Goal: Task Accomplishment & Management: Complete application form

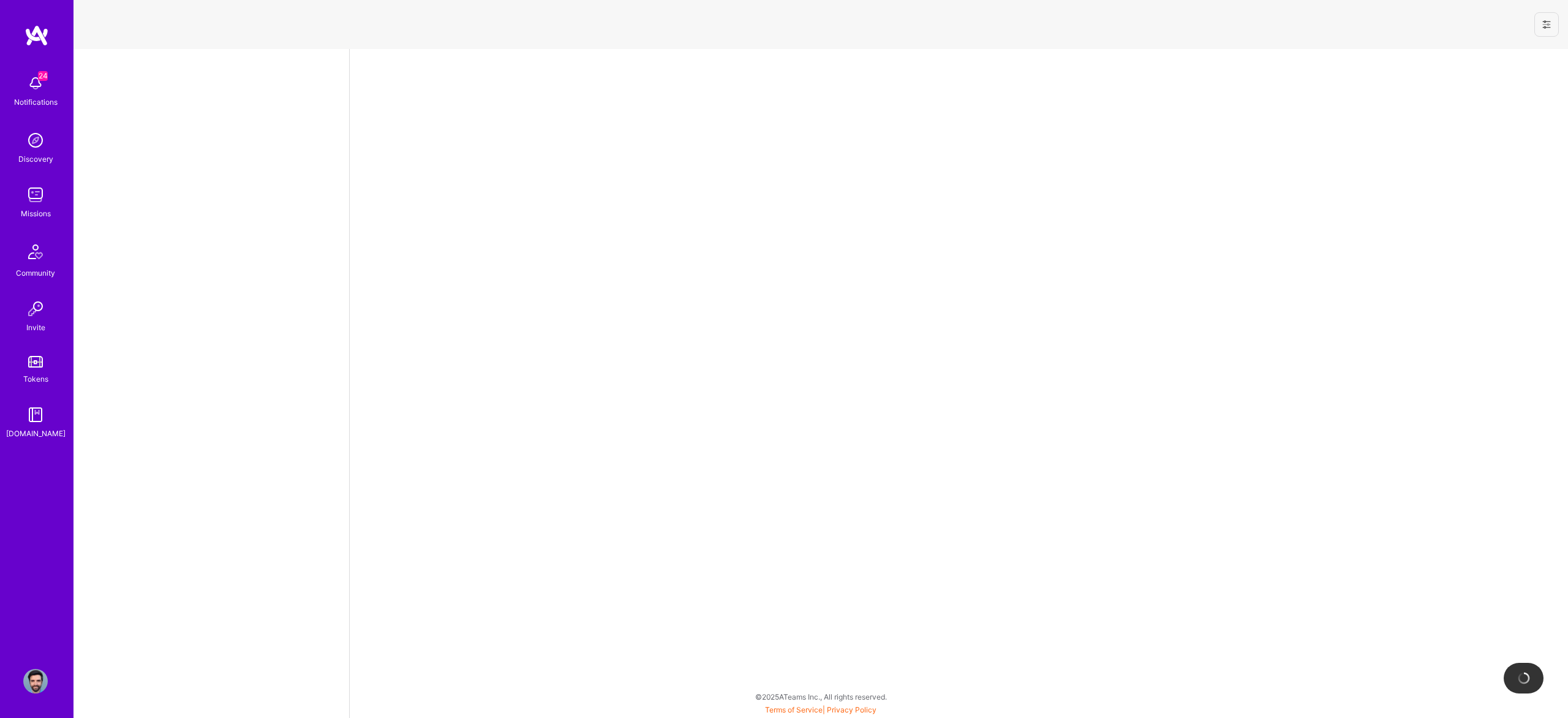
select select "US"
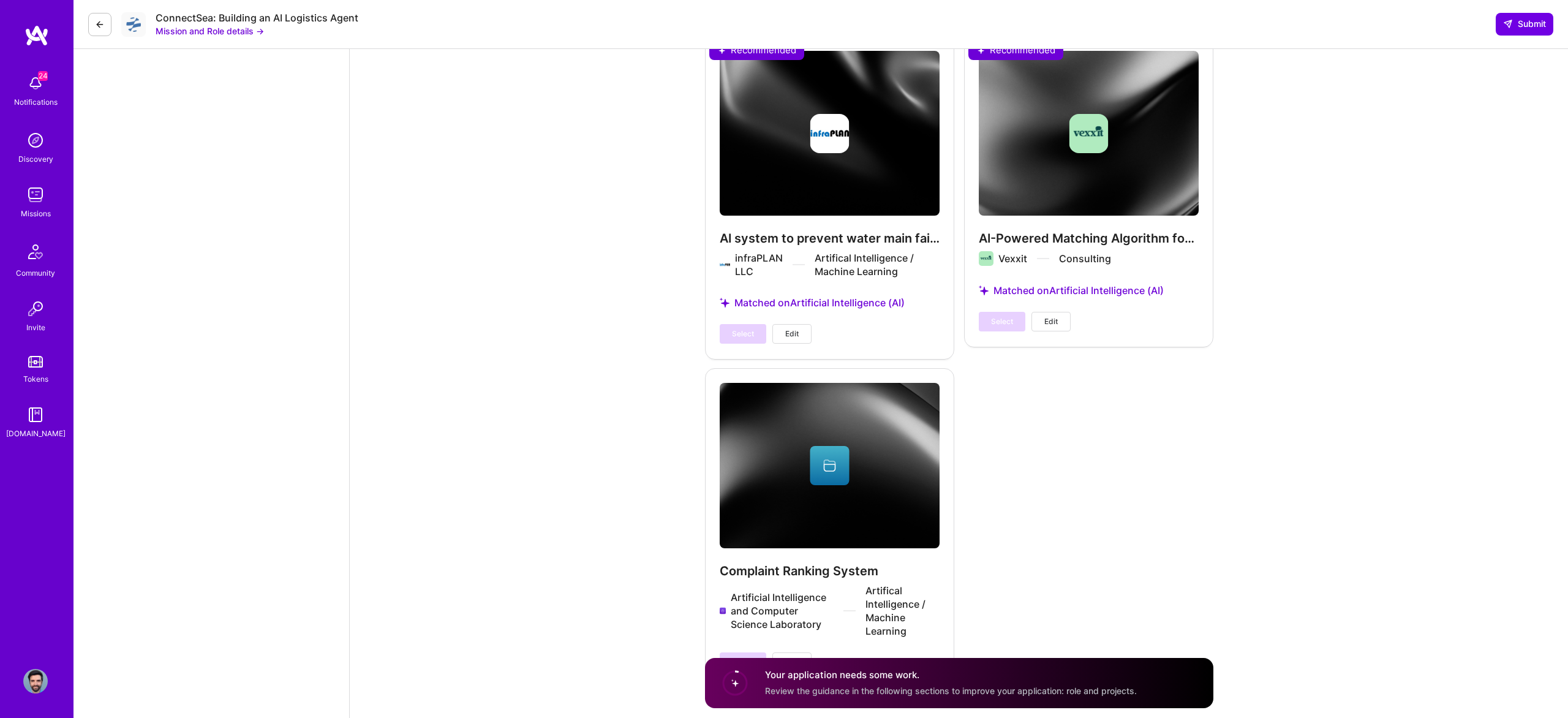
scroll to position [2459, 0]
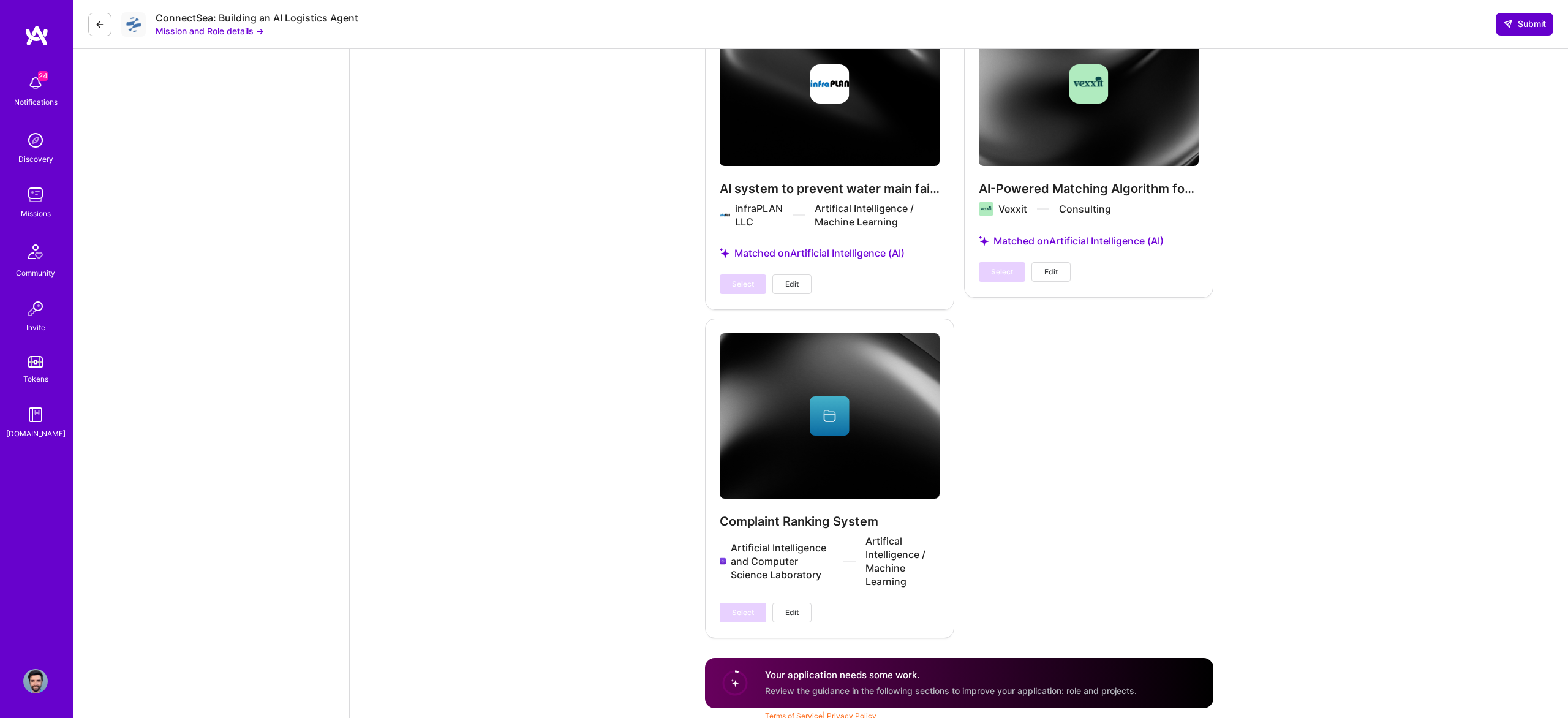
click at [1524, 29] on span "Submit" at bounding box center [1524, 24] width 43 height 12
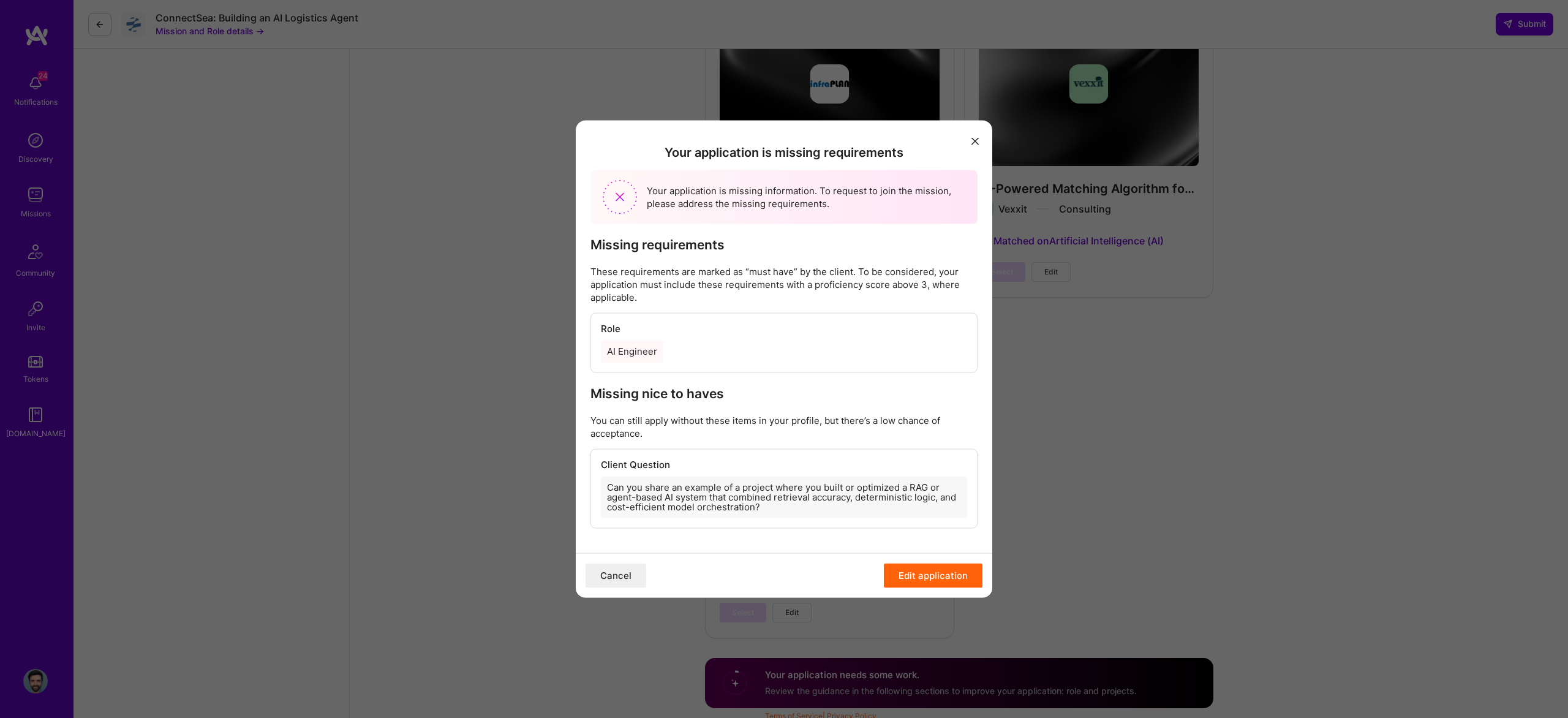
click at [761, 345] on div "AI Engineer" at bounding box center [784, 351] width 366 height 22
click at [941, 572] on button "Edit application" at bounding box center [933, 576] width 99 height 24
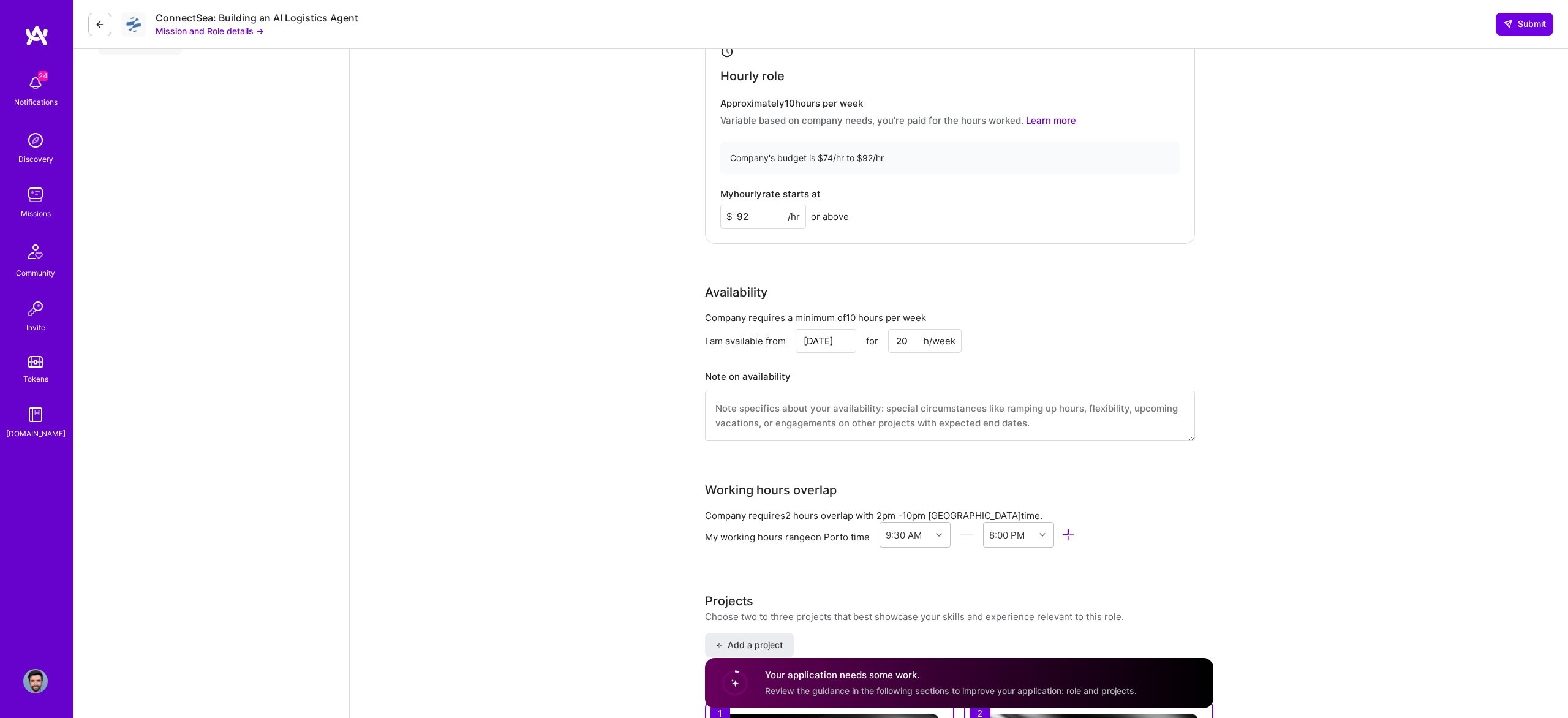
scroll to position [1109, 0]
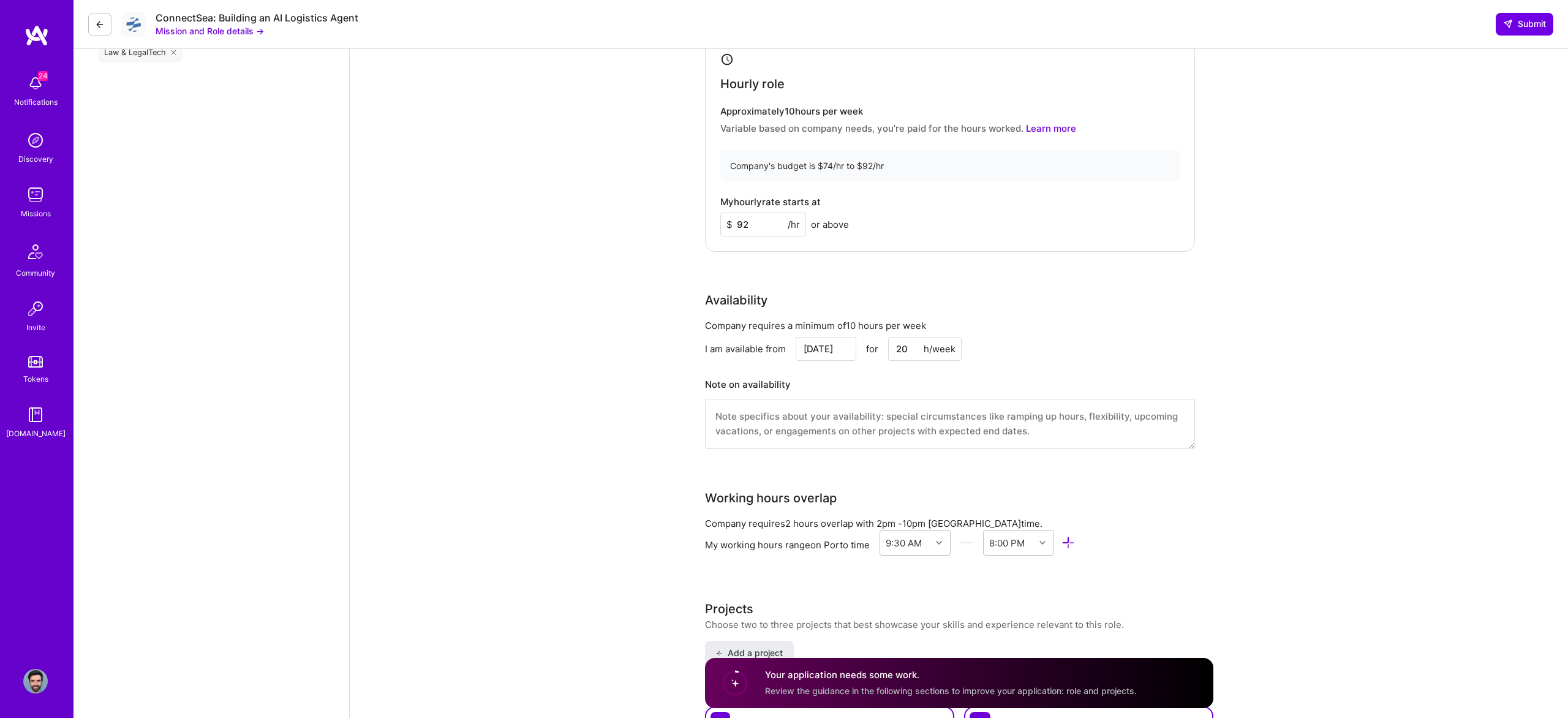
click at [899, 425] on textarea at bounding box center [950, 424] width 490 height 50
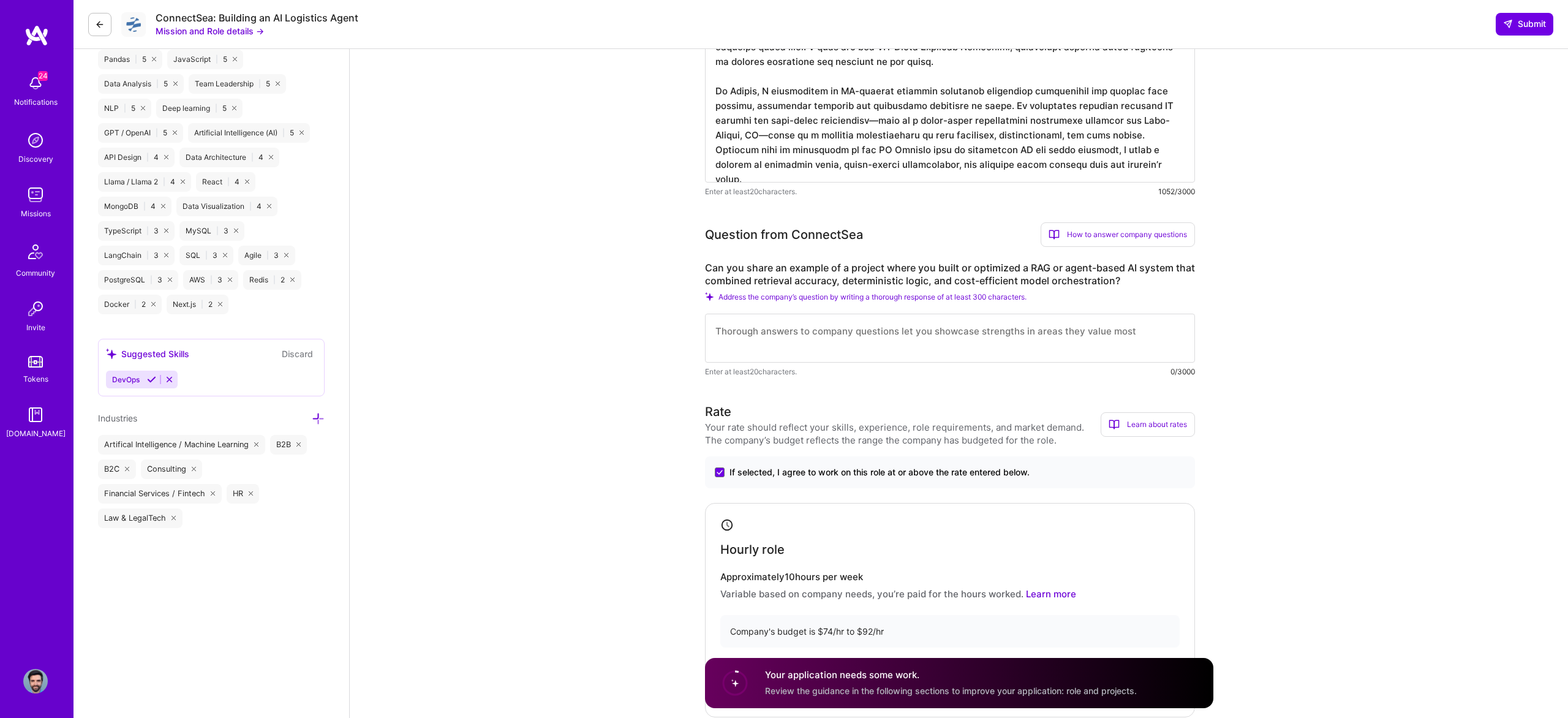
scroll to position [638, 0]
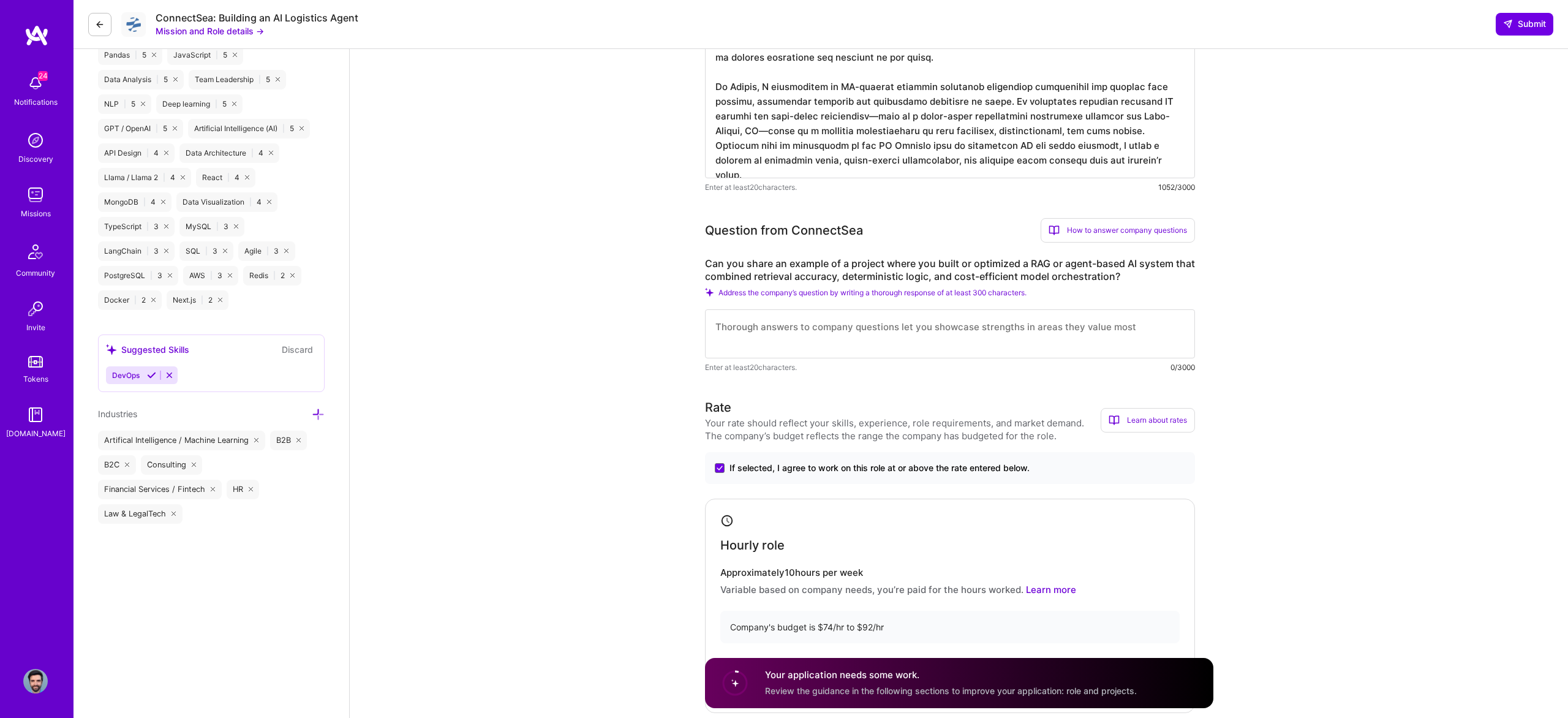
click at [768, 291] on span "Address the company’s question by writing a thorough response of at least 300 c…" at bounding box center [872, 292] width 308 height 9
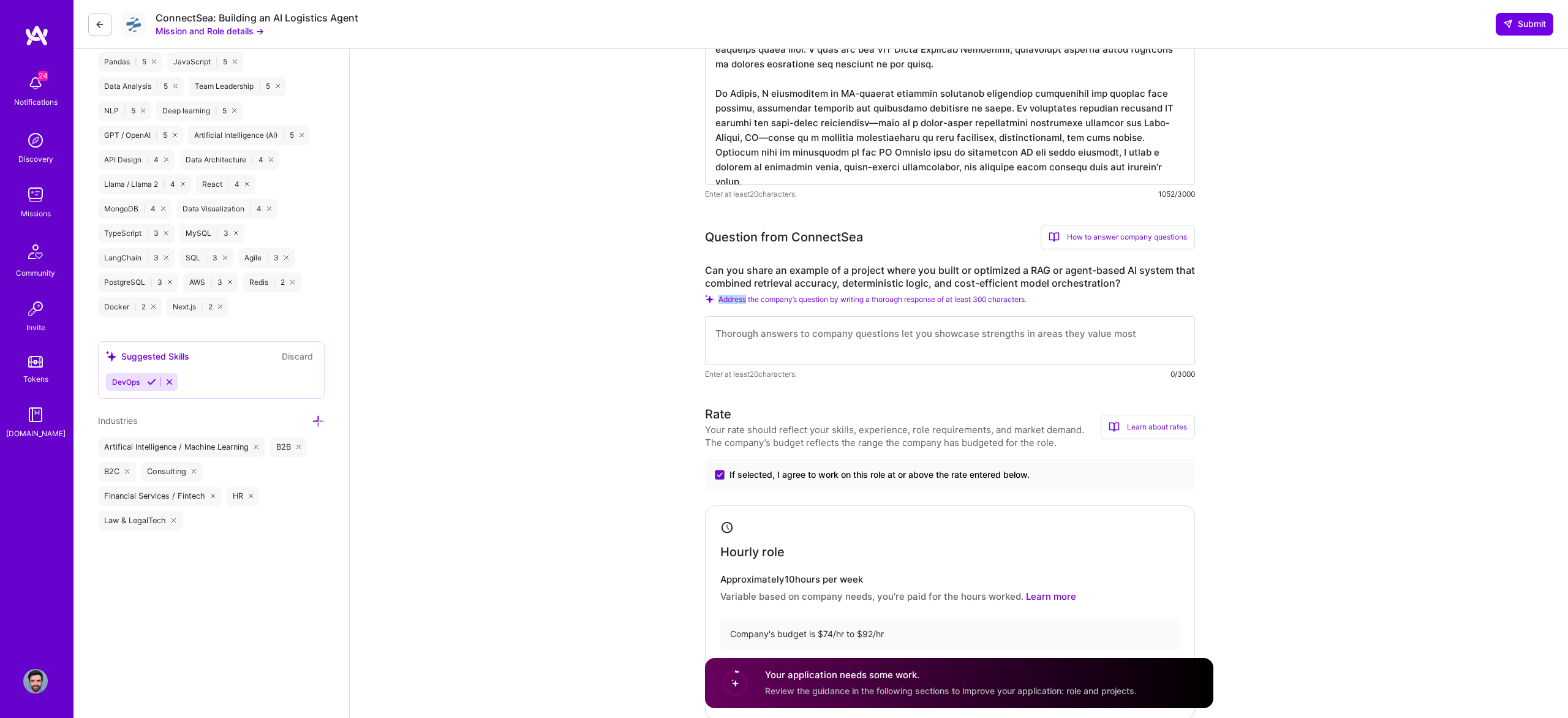
click at [768, 291] on div "Can you share an example of a project where you built or optimized a RAG or age…" at bounding box center [950, 323] width 490 height 117
click at [768, 291] on div "Can you share an example of a project where you built or optimized a RAG or age…" at bounding box center [950, 320] width 490 height 117
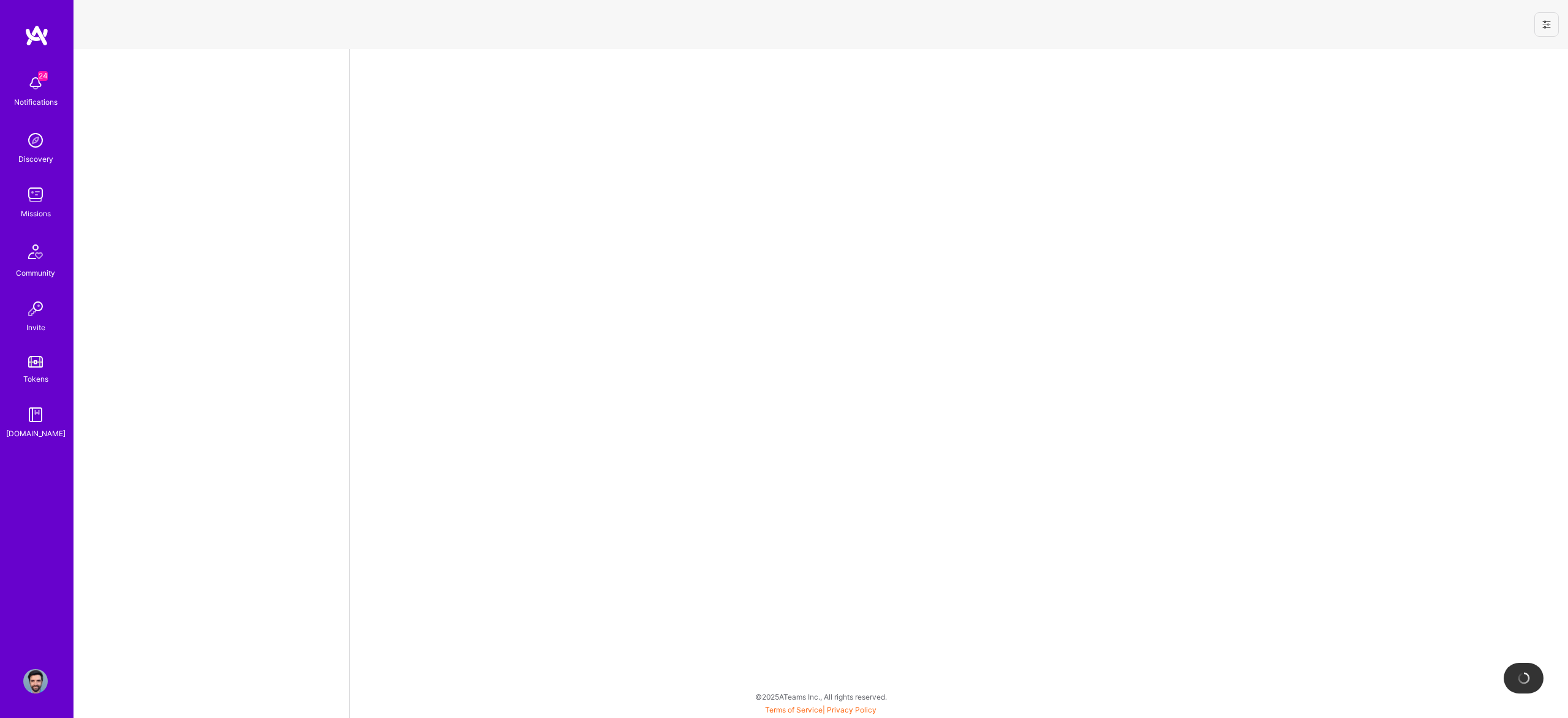
select select "US"
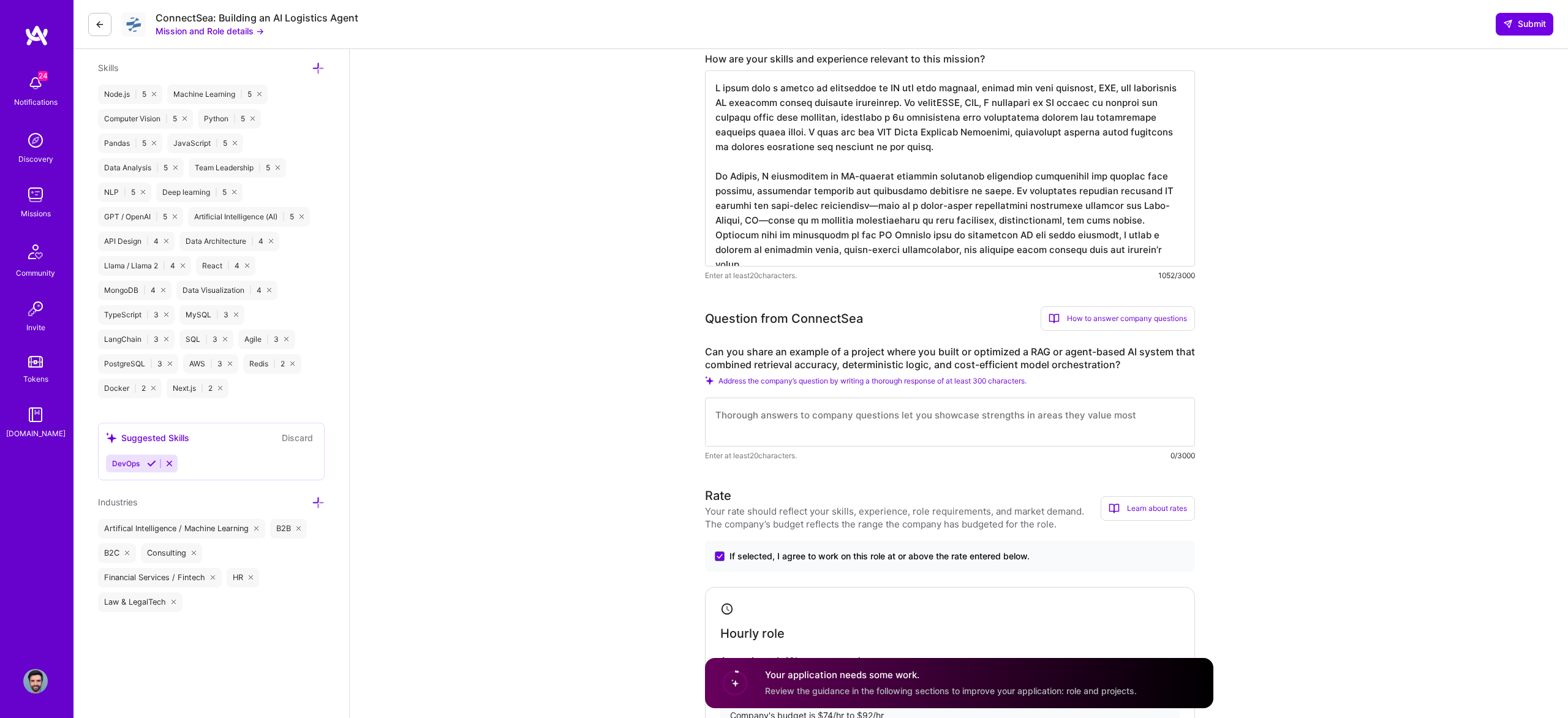
scroll to position [553, 0]
click at [821, 417] on textarea at bounding box center [950, 423] width 490 height 49
paste textarea "co-led development of an LLM Legal Document Generator, which orchestrated multi…"
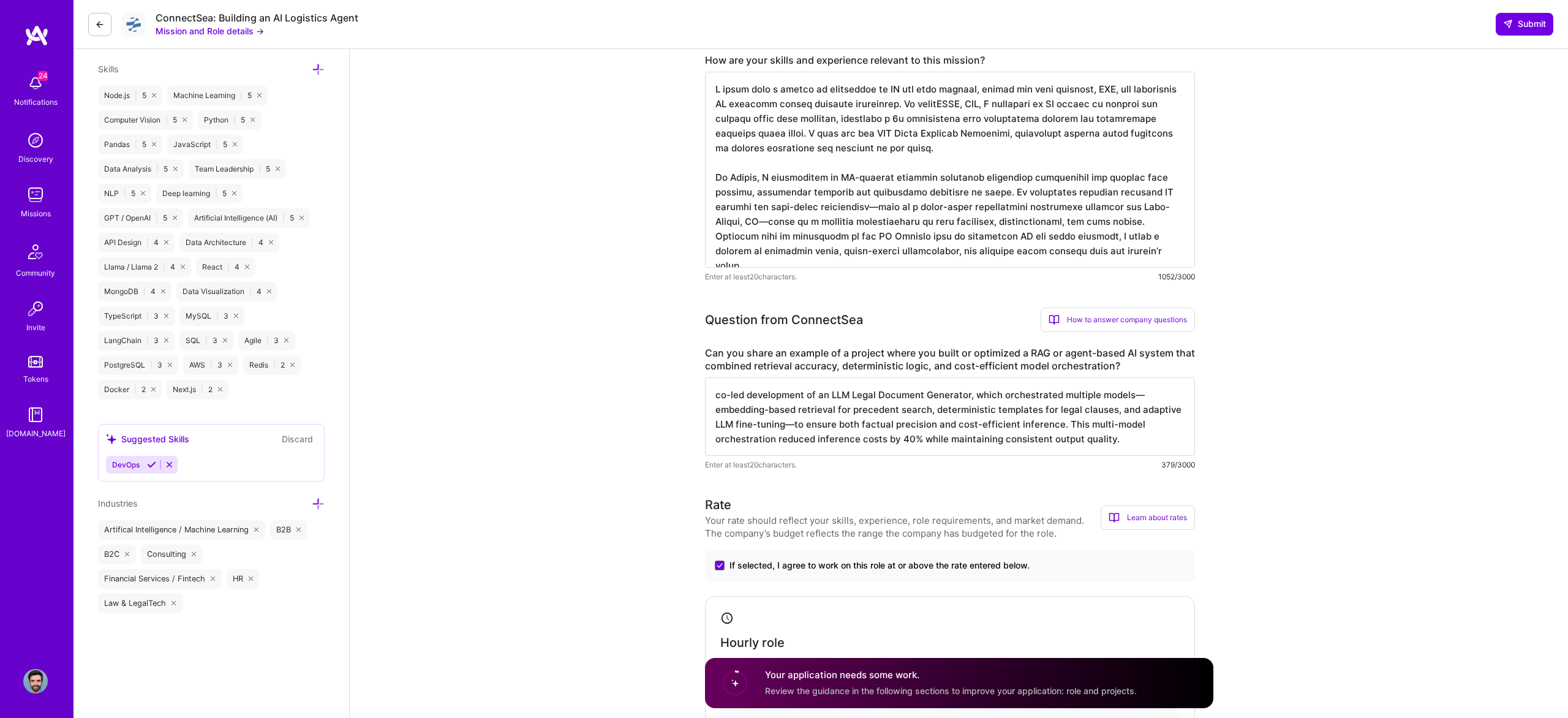
click at [715, 396] on textarea "co-led development of an LLM Legal Document Generator, which orchestrated multi…" at bounding box center [950, 417] width 490 height 79
drag, startPoint x: 720, startPoint y: 396, endPoint x: 713, endPoint y: 395, distance: 7.1
click at [711, 395] on textarea "co-led development of an LLM Legal Document Generator, which orchestrated multi…" at bounding box center [950, 417] width 490 height 79
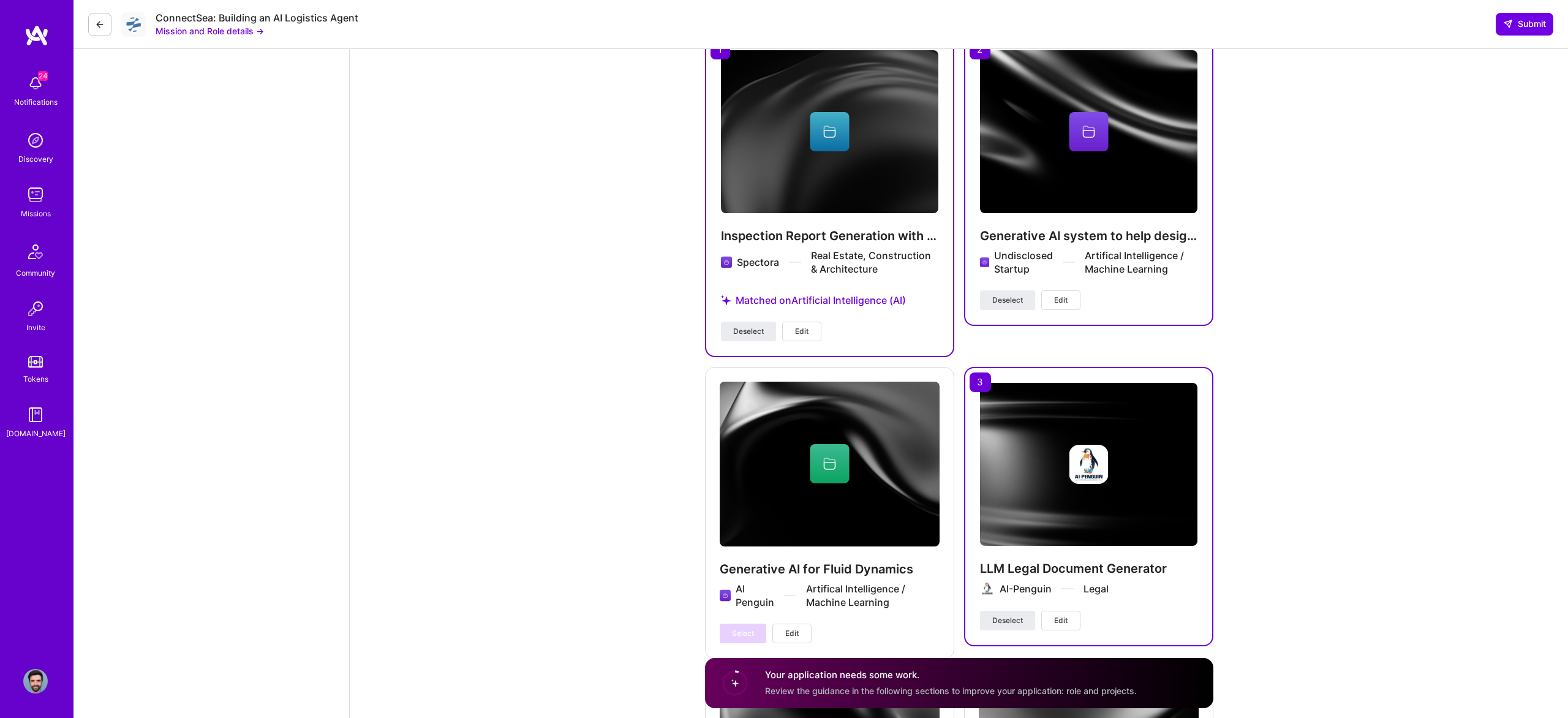
scroll to position [2472, 0]
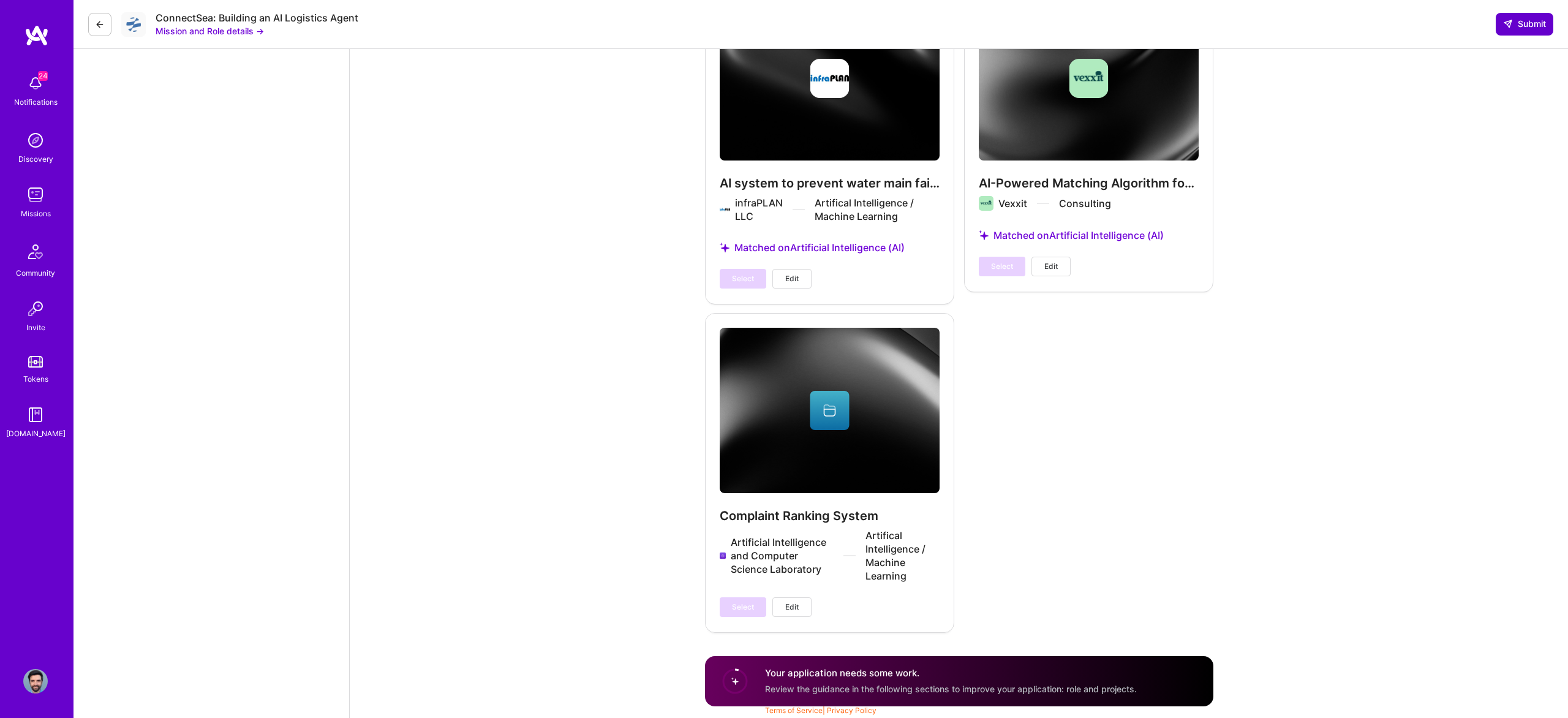
type textarea "Co-led development of an LLM Legal Document Generator, which orchestrated multi…"
click at [1525, 14] on button "Submit" at bounding box center [1524, 24] width 58 height 22
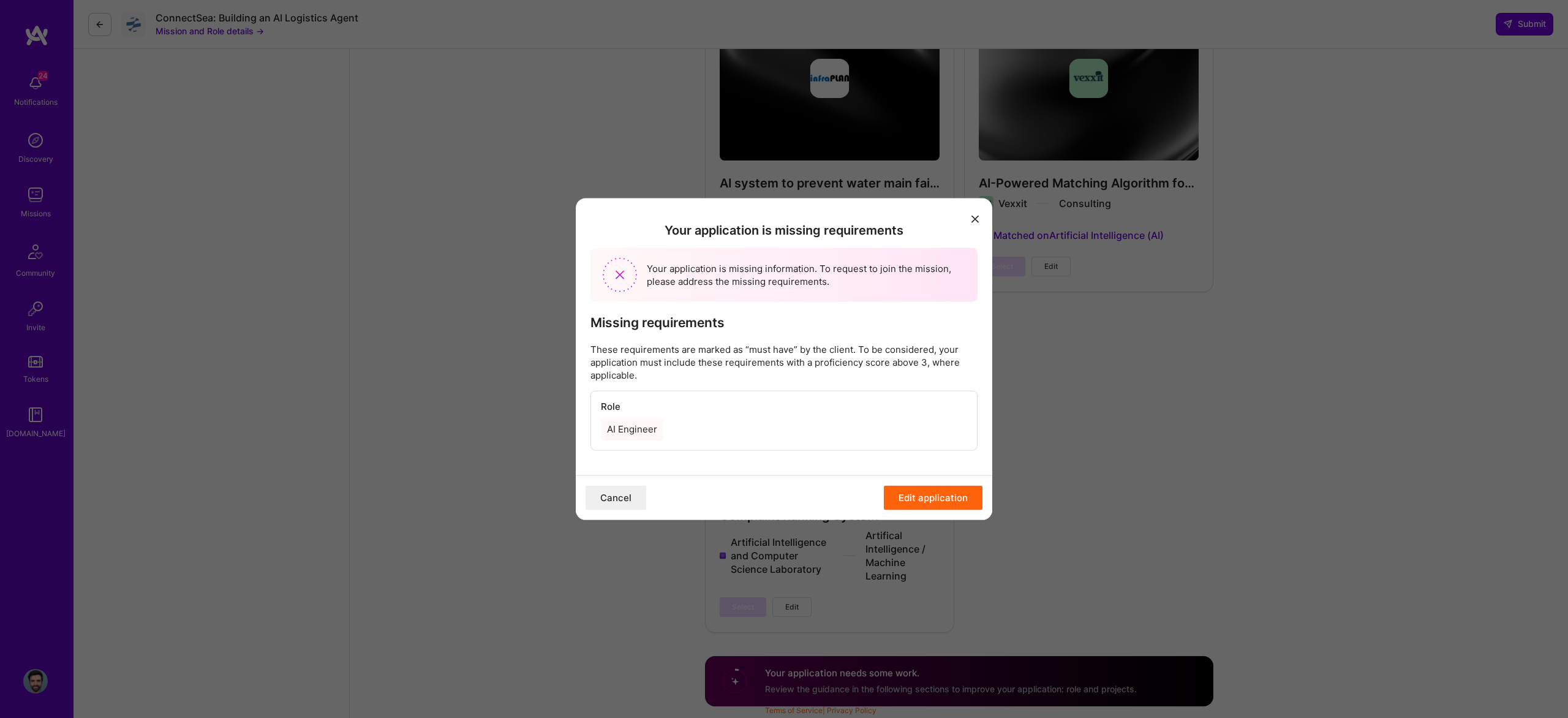
drag, startPoint x: 962, startPoint y: 216, endPoint x: 974, endPoint y: 216, distance: 12.0
click at [963, 216] on div "Your application is missing requirements Your application is missing informatio…" at bounding box center [784, 337] width 416 height 277
click at [974, 216] on icon "modal" at bounding box center [975, 218] width 7 height 7
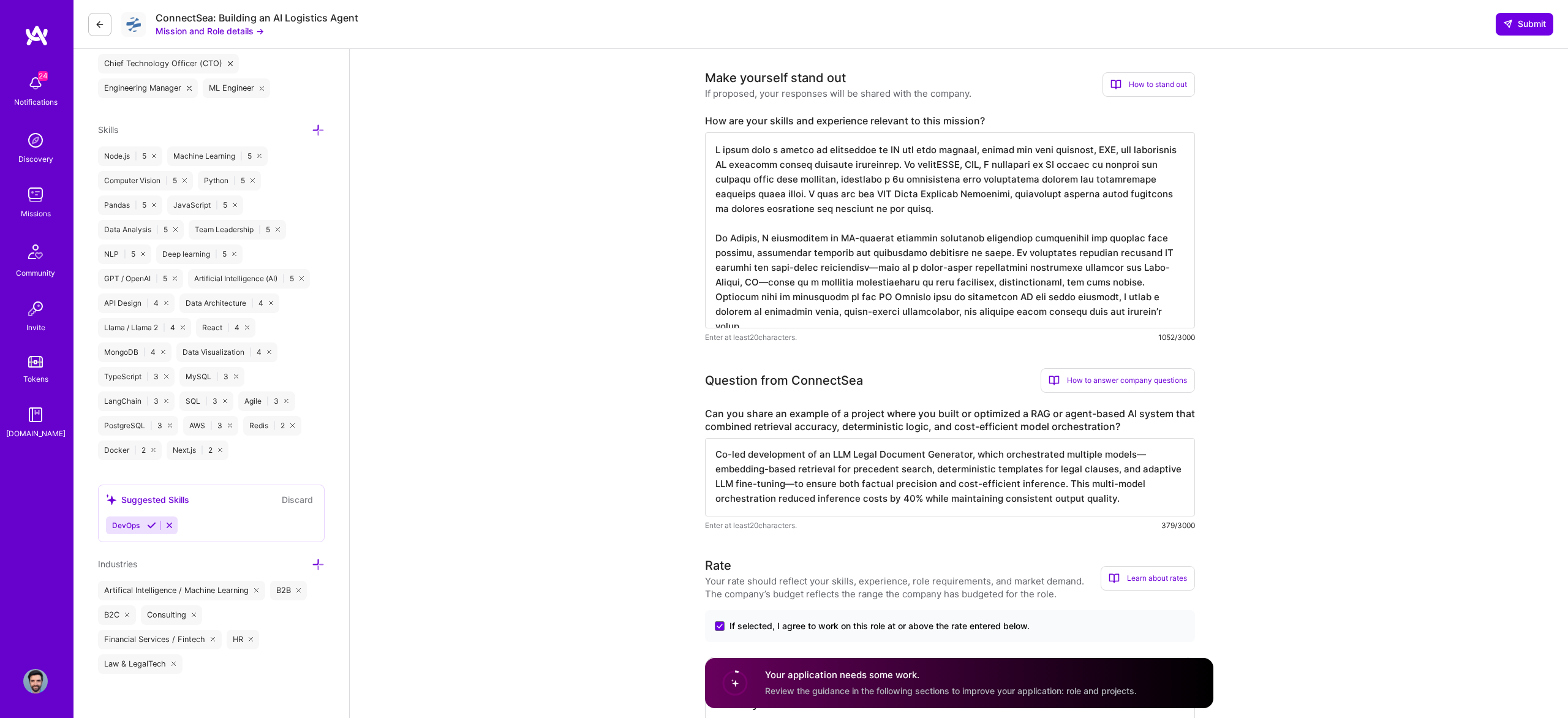
scroll to position [494, 0]
click at [839, 475] on textarea "Co-led development of an LLM Legal Document Generator, which orchestrated multi…" at bounding box center [950, 475] width 490 height 79
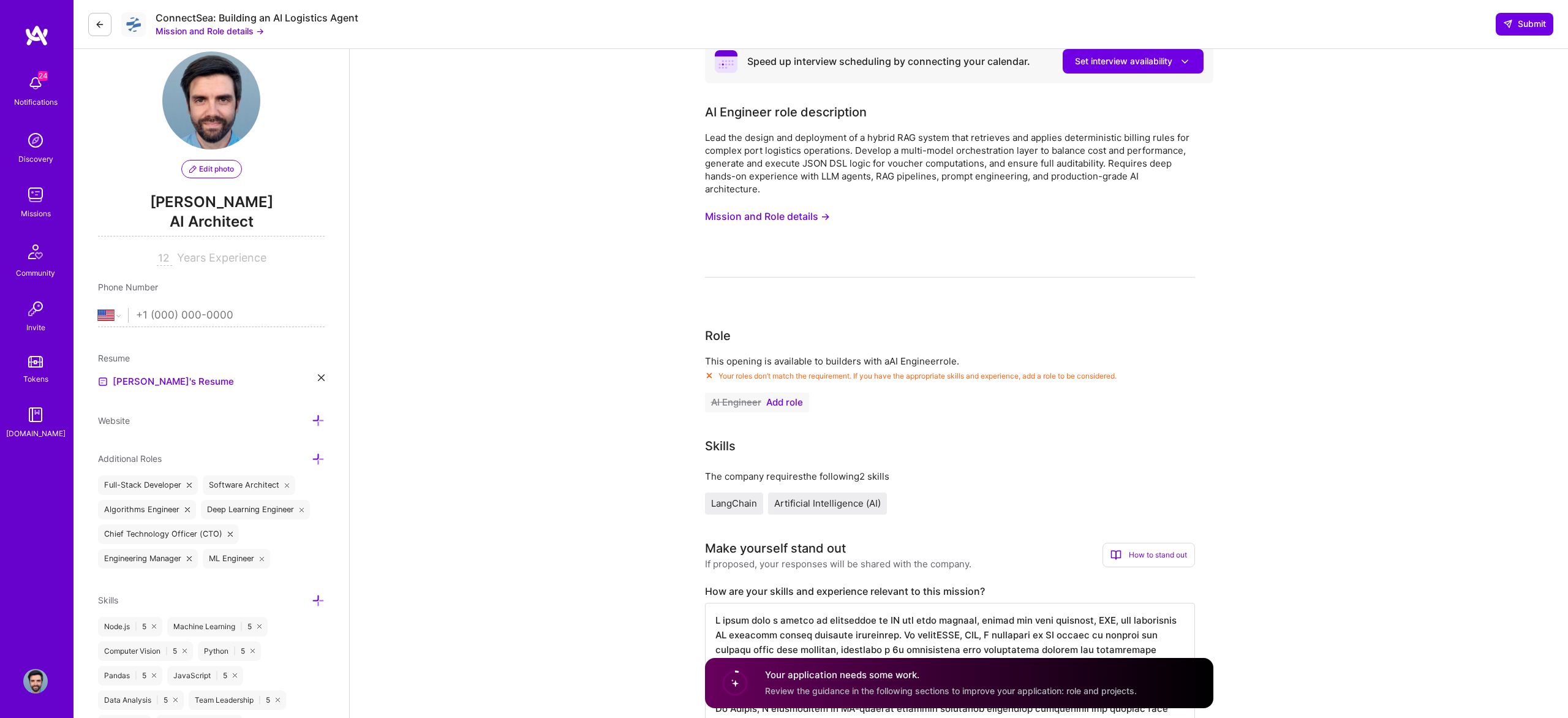
scroll to position [0, 0]
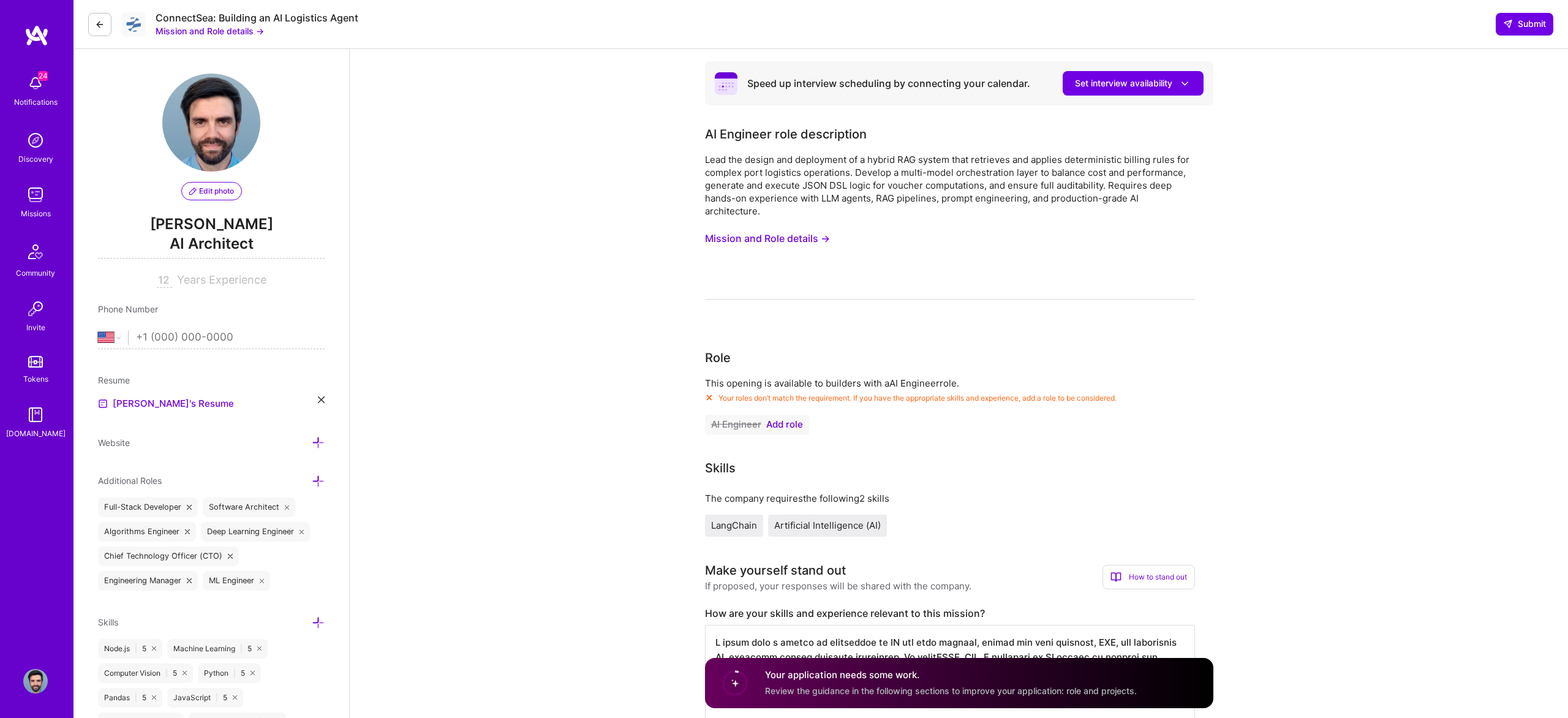
click at [318, 477] on icon at bounding box center [318, 481] width 13 height 13
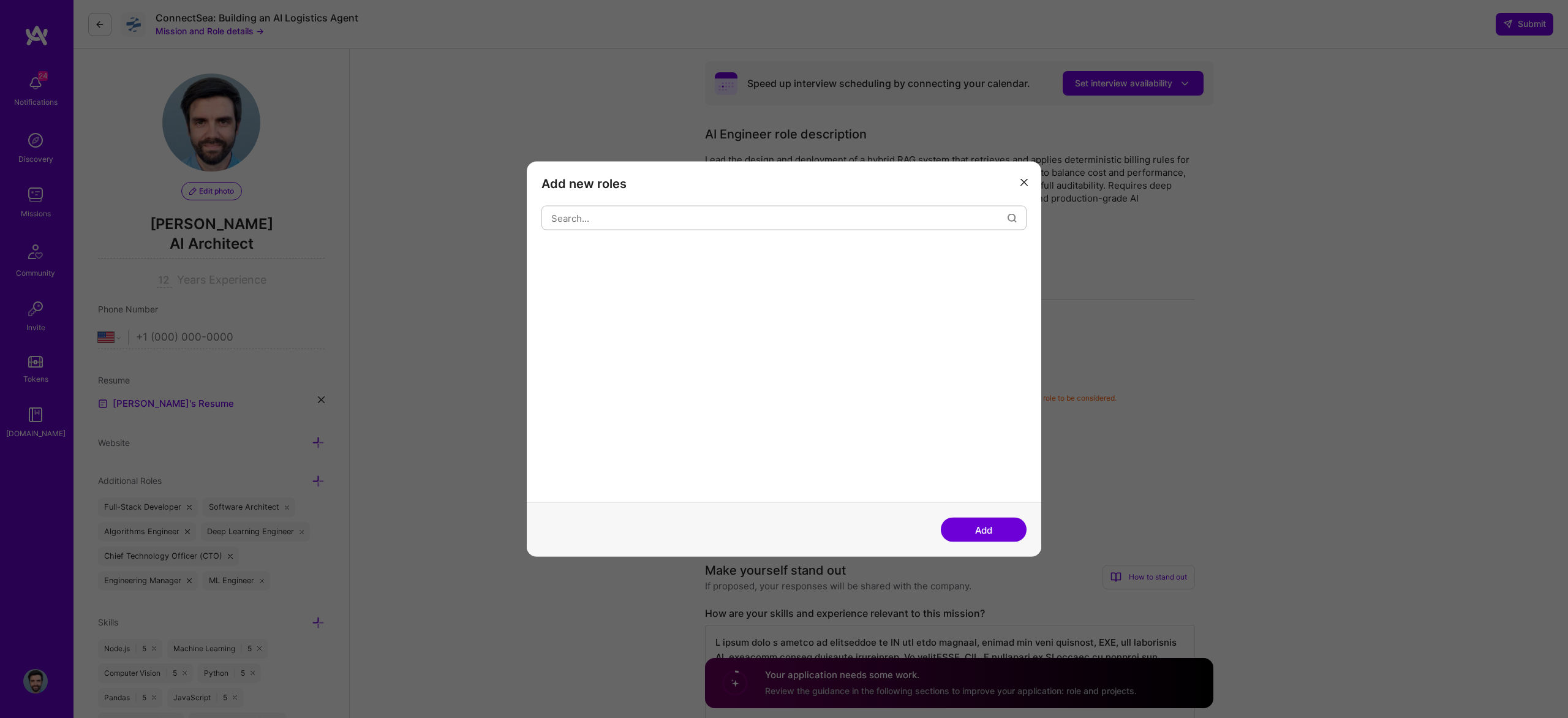
scroll to position [3, 0]
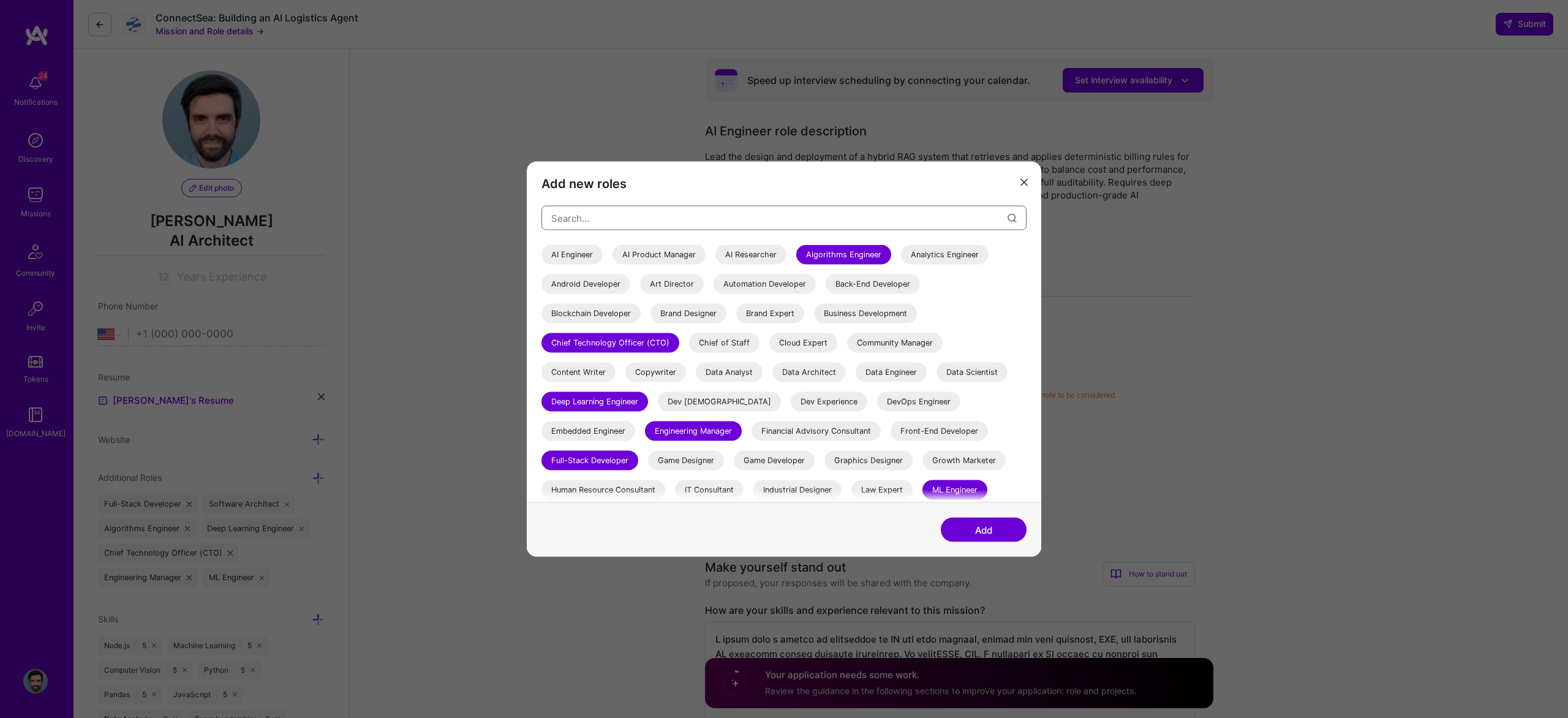
click at [651, 212] on input "modal" at bounding box center [779, 218] width 456 height 32
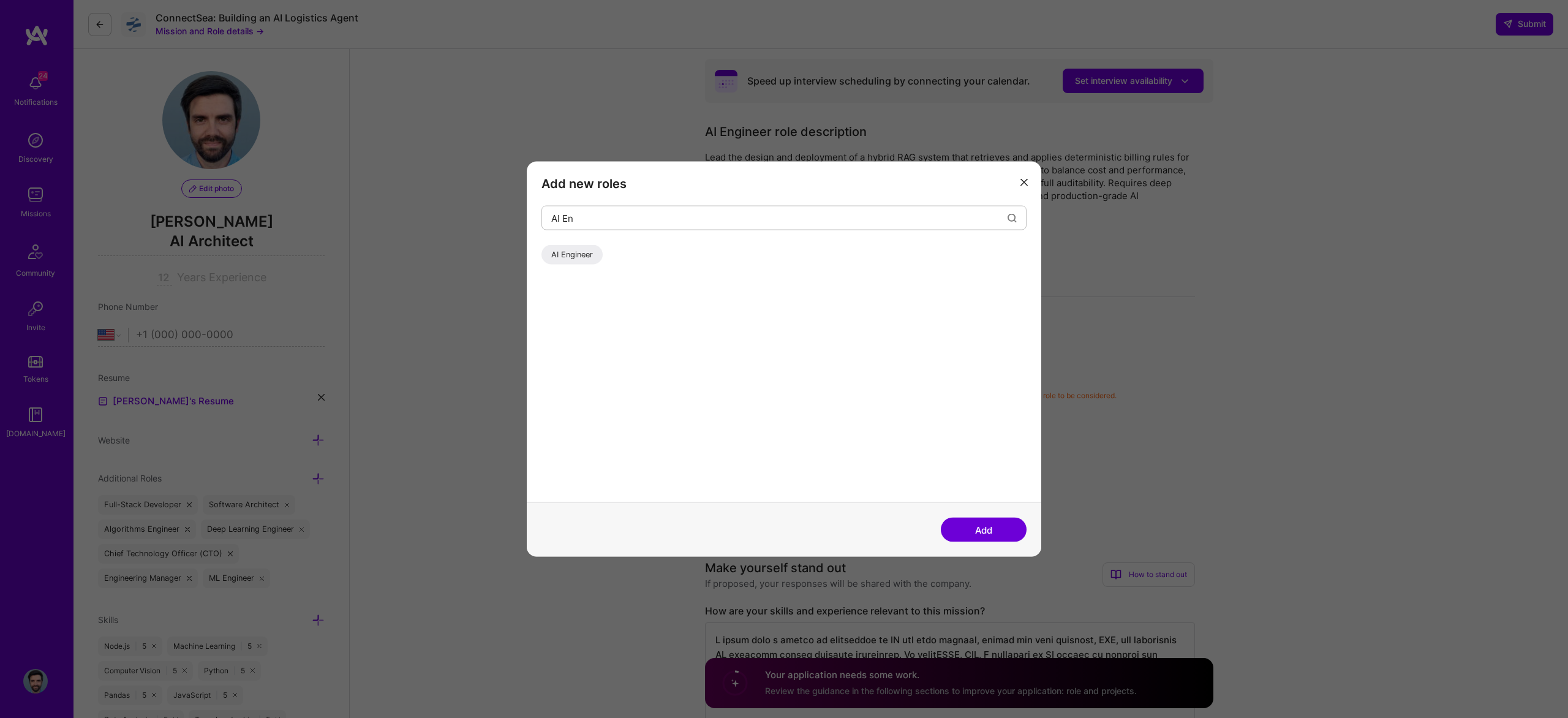
click at [579, 255] on div "AI Engineer" at bounding box center [573, 255] width 62 height 19
click at [670, 228] on input "AI En" at bounding box center [779, 218] width 456 height 32
type input "AI"
click at [744, 249] on div "AI Researcher" at bounding box center [751, 255] width 71 height 19
click at [1000, 528] on button "Add" at bounding box center [984, 530] width 86 height 24
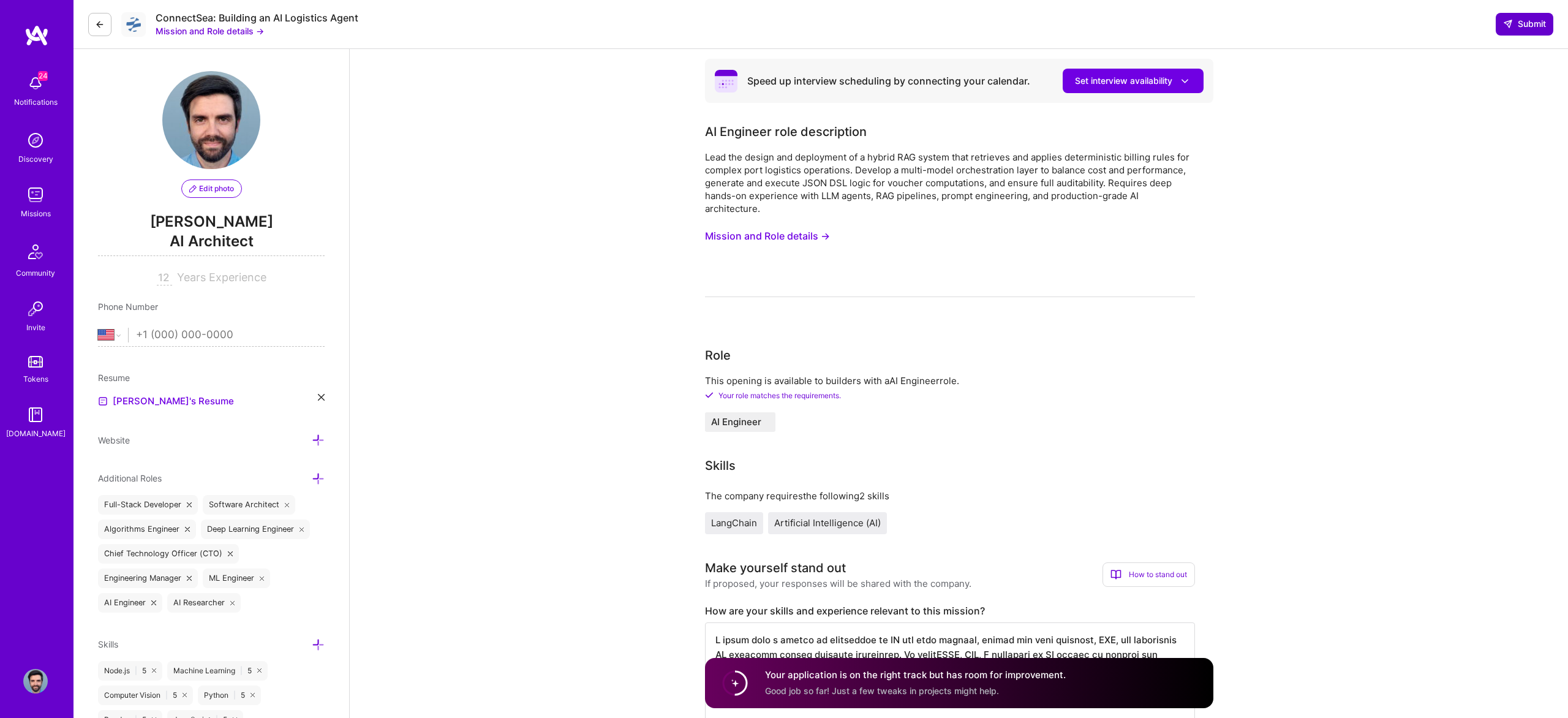
click at [1523, 28] on span "Submit" at bounding box center [1524, 24] width 43 height 12
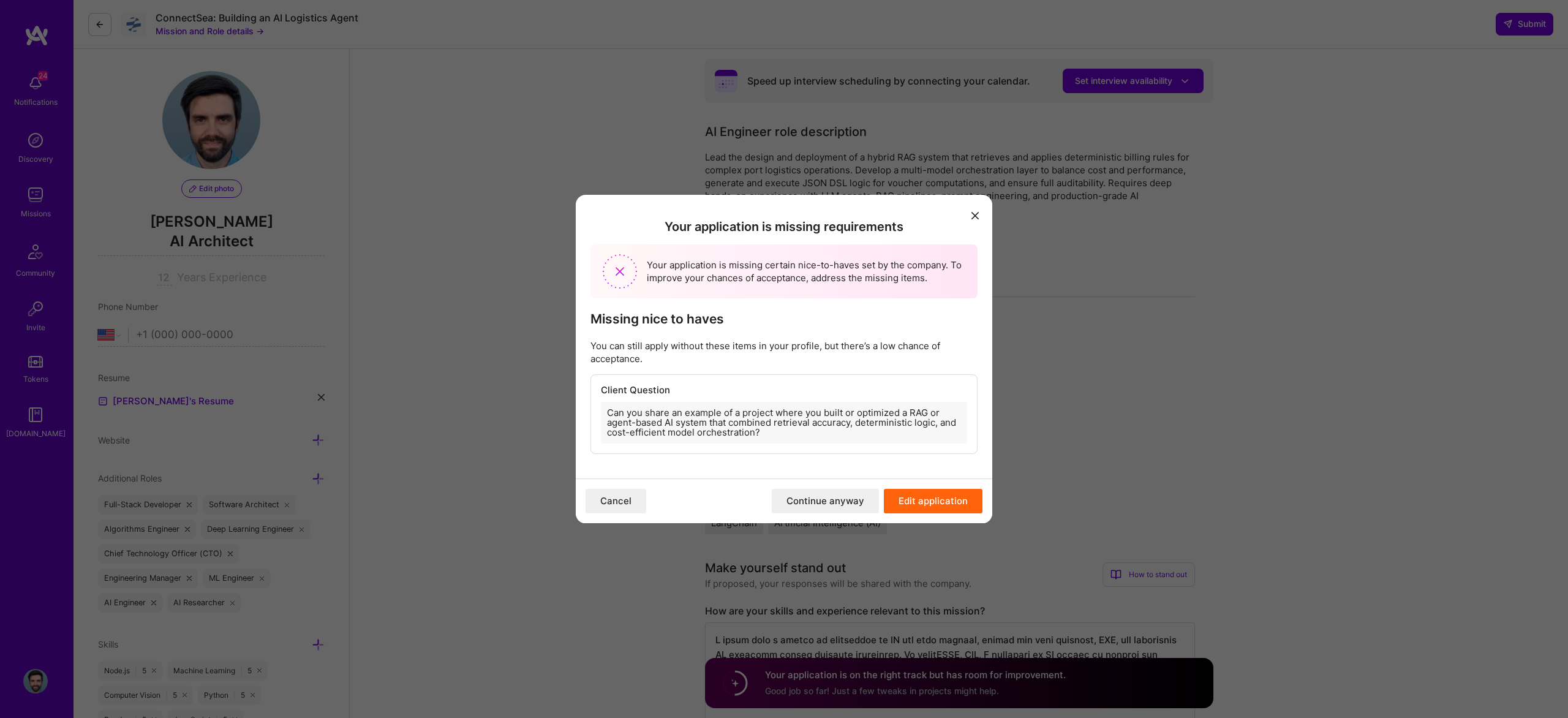
click at [822, 502] on button "Continue anyway" at bounding box center [825, 502] width 107 height 24
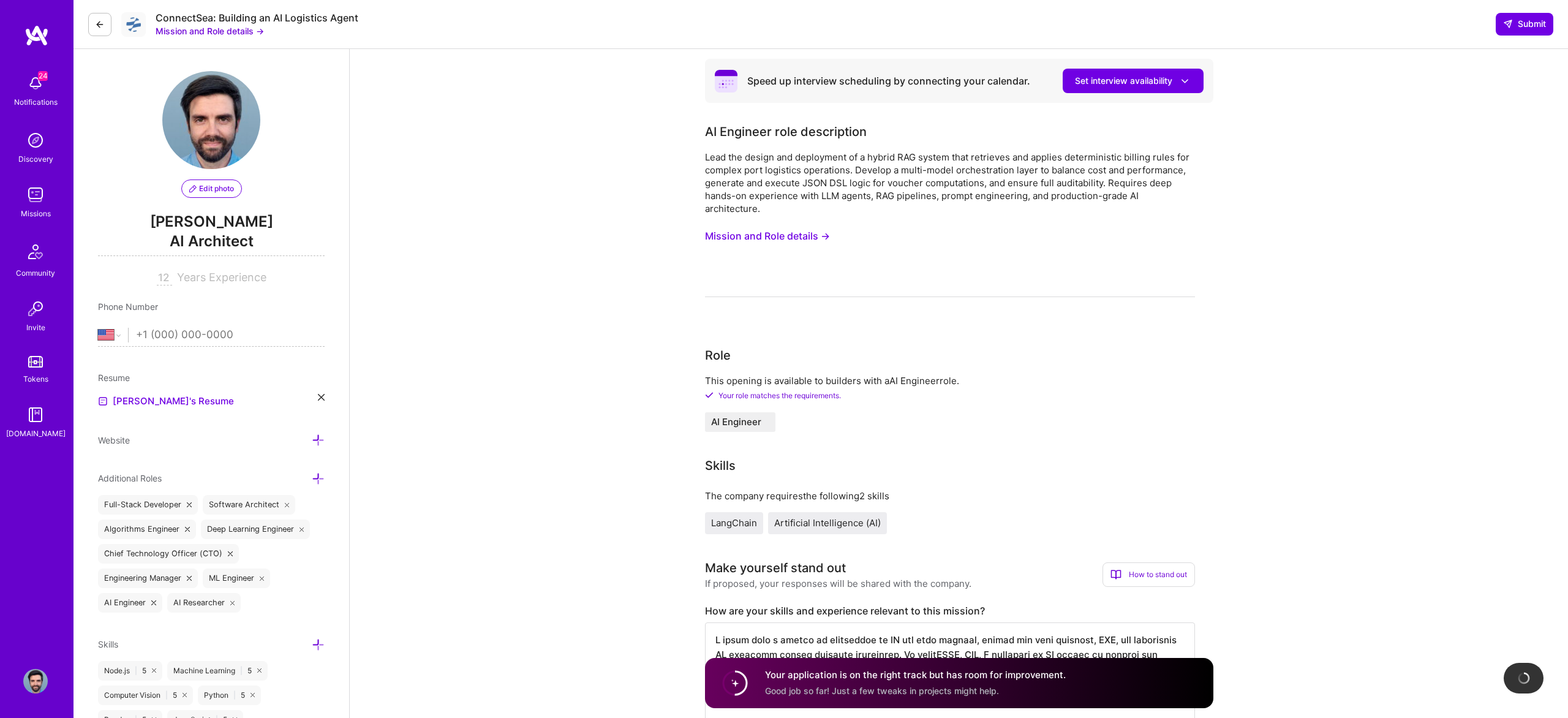
click at [822, 502] on div "The company requires the following 2 skills" at bounding box center [950, 496] width 490 height 13
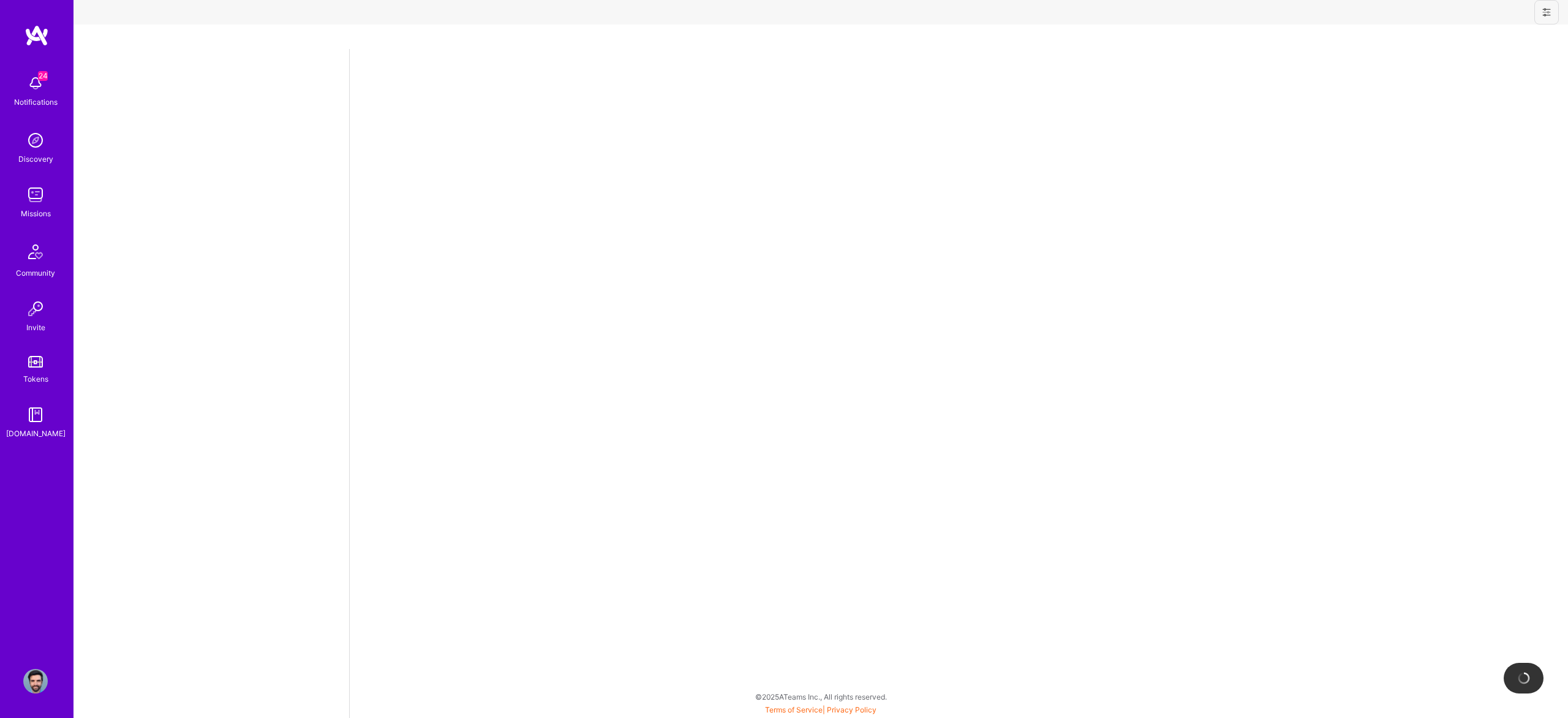
click at [36, 674] on img at bounding box center [36, 682] width 24 height 24
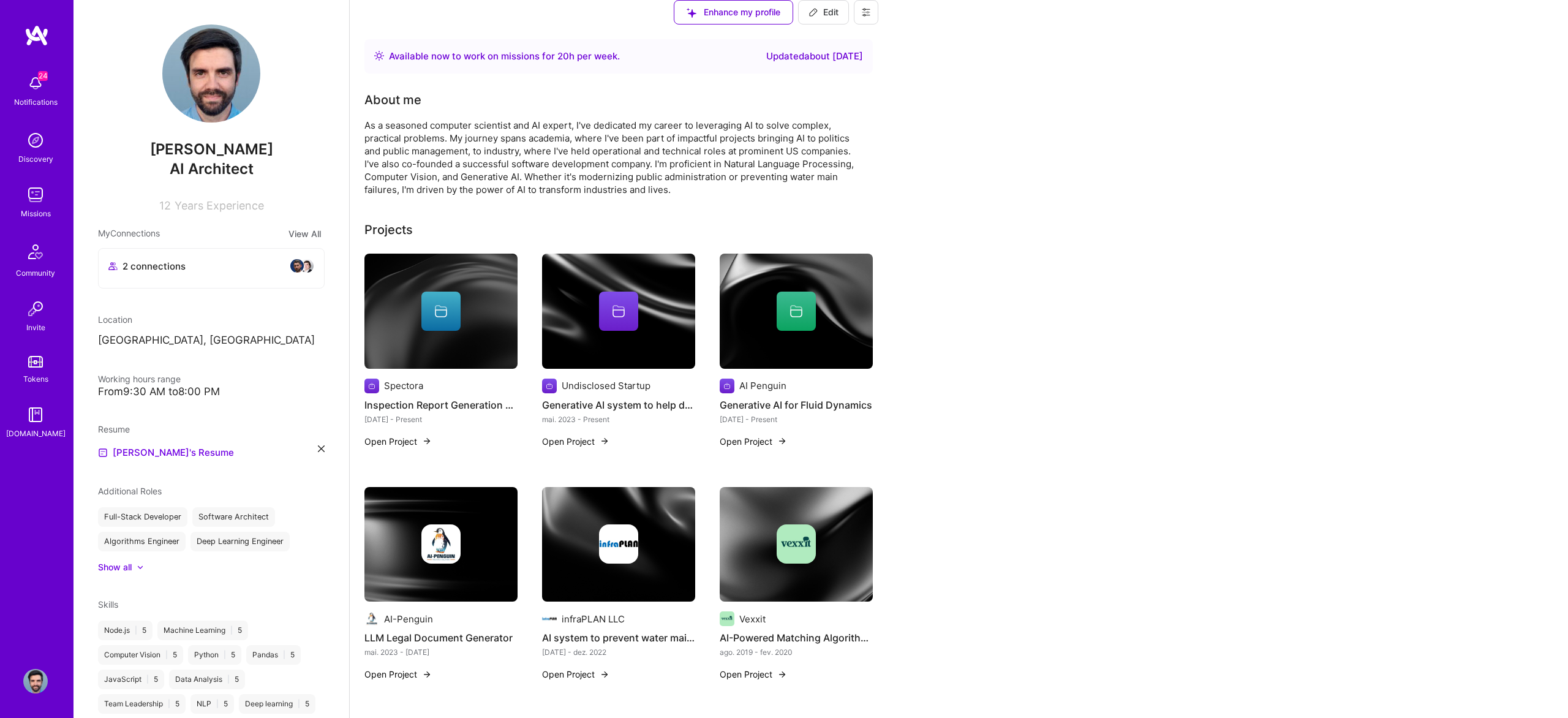
click at [871, 17] on icon at bounding box center [866, 12] width 10 height 10
click at [879, 117] on button "Log Out" at bounding box center [832, 102] width 92 height 32
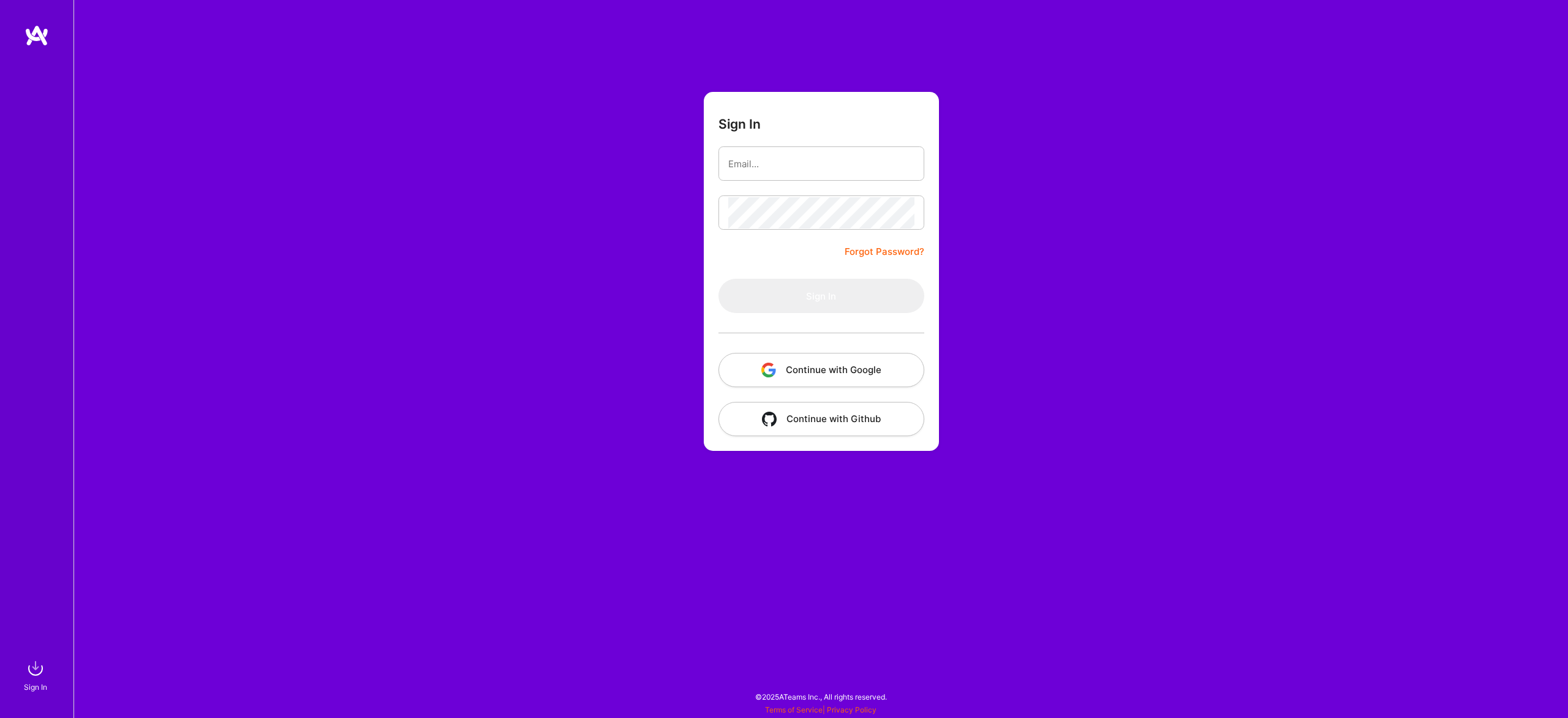
click at [809, 360] on button "Continue with Google" at bounding box center [821, 370] width 206 height 34
